Goal: Communication & Community: Answer question/provide support

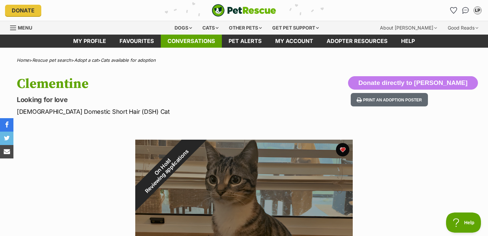
click at [195, 44] on link "Conversations" at bounding box center [191, 41] width 61 height 13
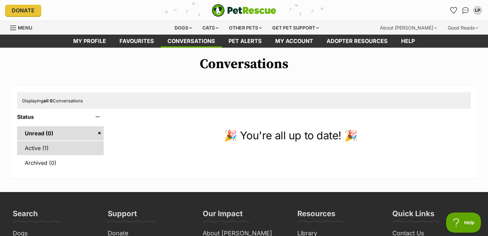
click at [78, 145] on link "Active (1)" at bounding box center [60, 148] width 87 height 14
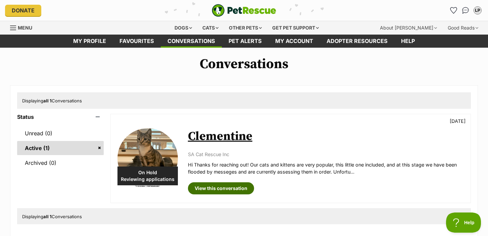
click at [228, 190] on link "View this conversation" at bounding box center [221, 188] width 66 height 12
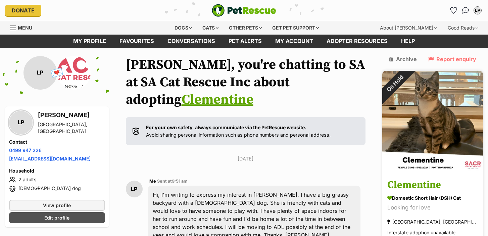
click at [458, 110] on img at bounding box center [432, 121] width 101 height 101
